Goal: Navigation & Orientation: Find specific page/section

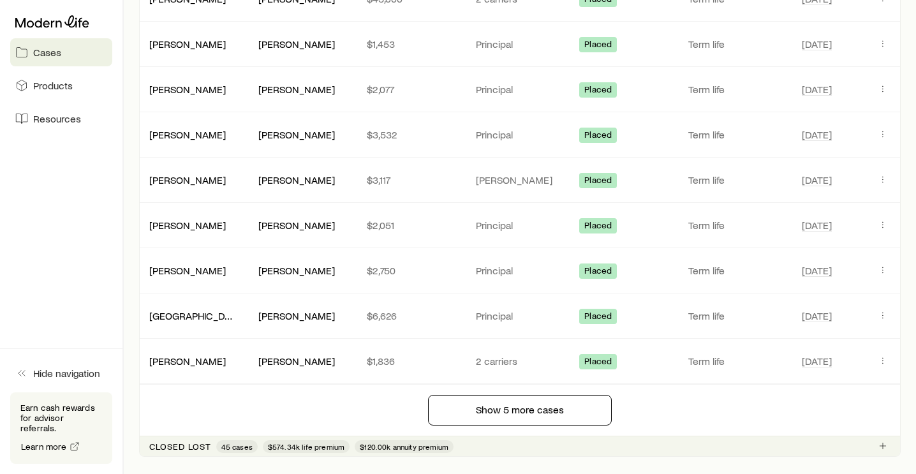
scroll to position [1086, 0]
click at [190, 127] on link "[PERSON_NAME]" at bounding box center [188, 133] width 77 height 12
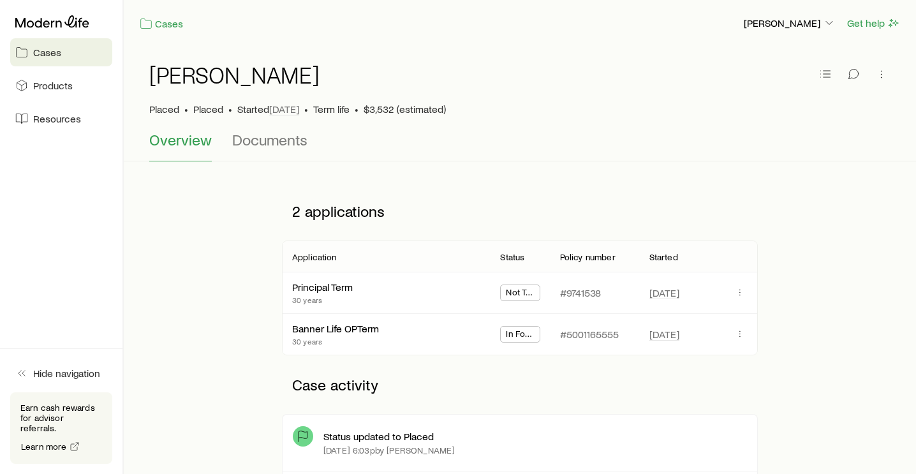
click at [50, 53] on span "Cases" at bounding box center [47, 52] width 28 height 13
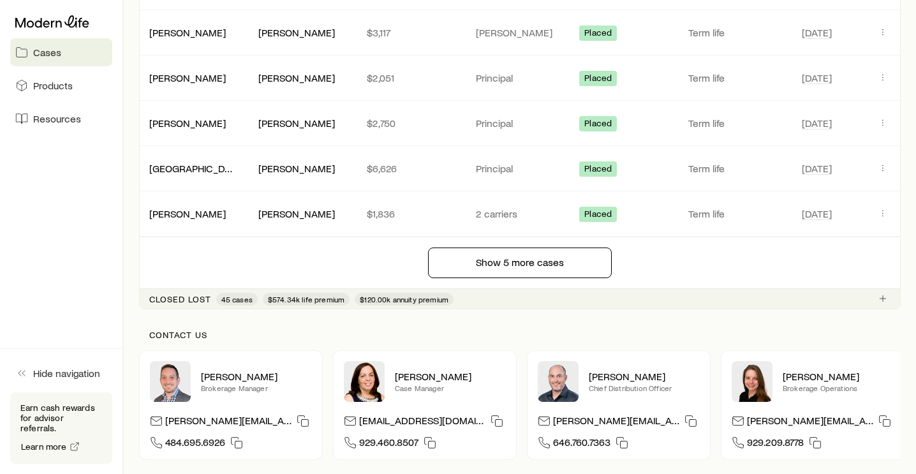
scroll to position [1237, 0]
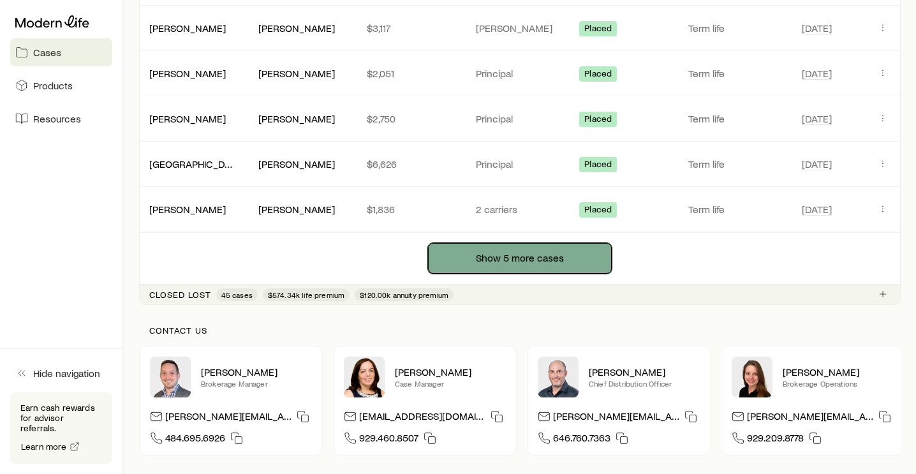
click at [470, 259] on button "Show 5 more cases" at bounding box center [520, 258] width 184 height 31
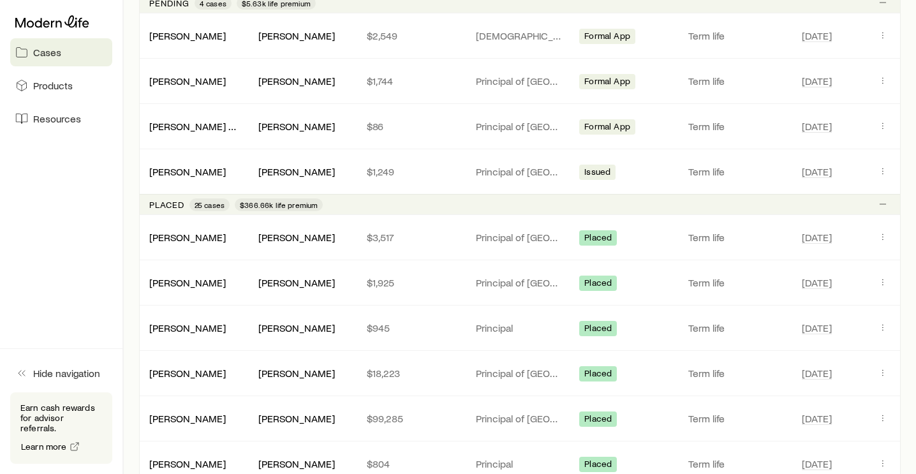
scroll to position [348, 0]
click at [207, 240] on link "[PERSON_NAME]" at bounding box center [188, 237] width 77 height 12
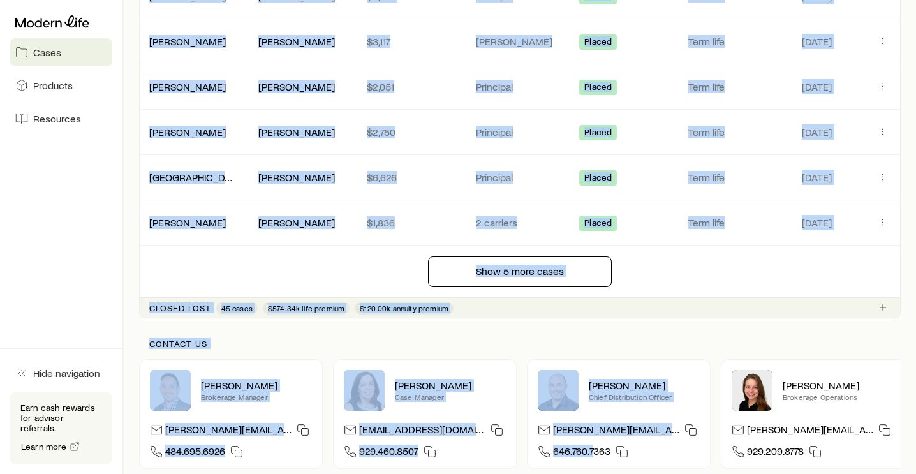
scroll to position [1266, 0]
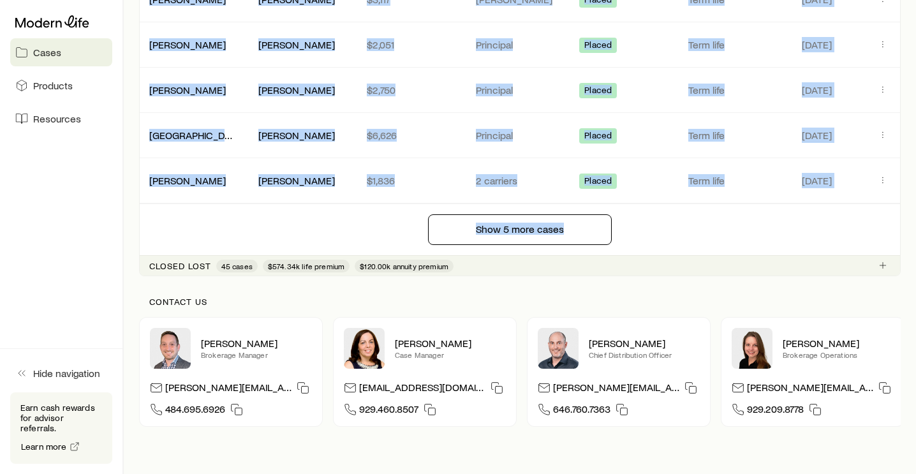
drag, startPoint x: 142, startPoint y: 24, endPoint x: 630, endPoint y: 228, distance: 529.0
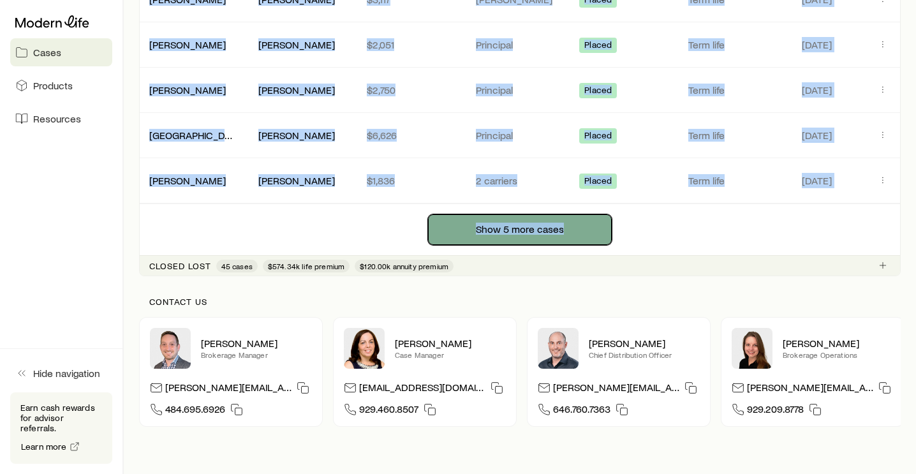
copy div "[PERSON_NAME] Get help Cases Search and filter By case status All statuses 30 T…"
